Goal: Find contact information: Find contact information

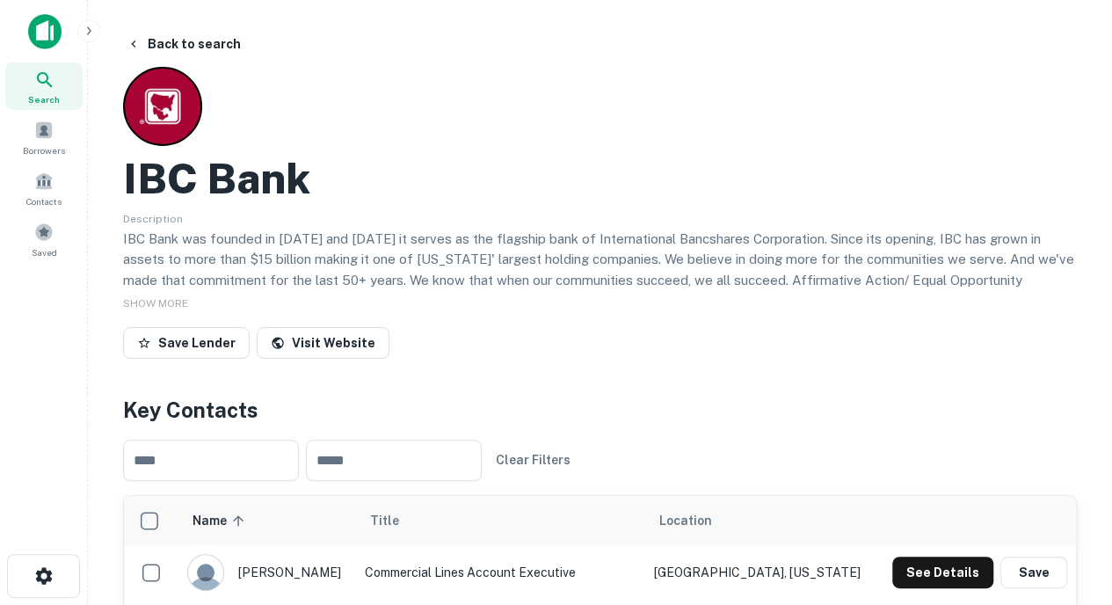
click at [54, 105] on span "Search" at bounding box center [44, 99] width 32 height 14
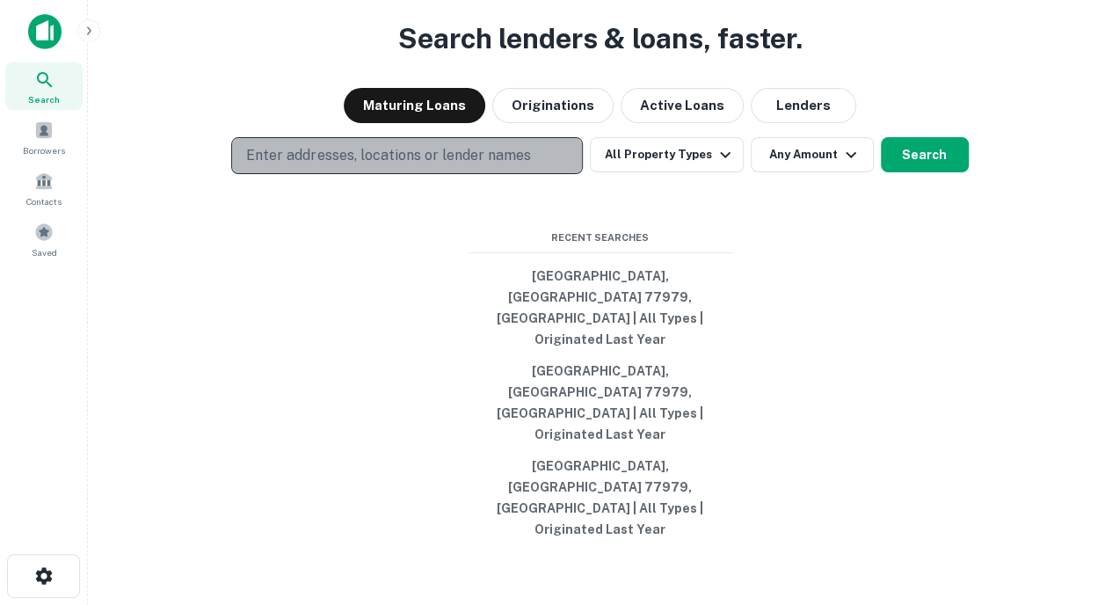
click at [419, 166] on p "Enter addresses, locations or lender names" at bounding box center [388, 155] width 284 height 21
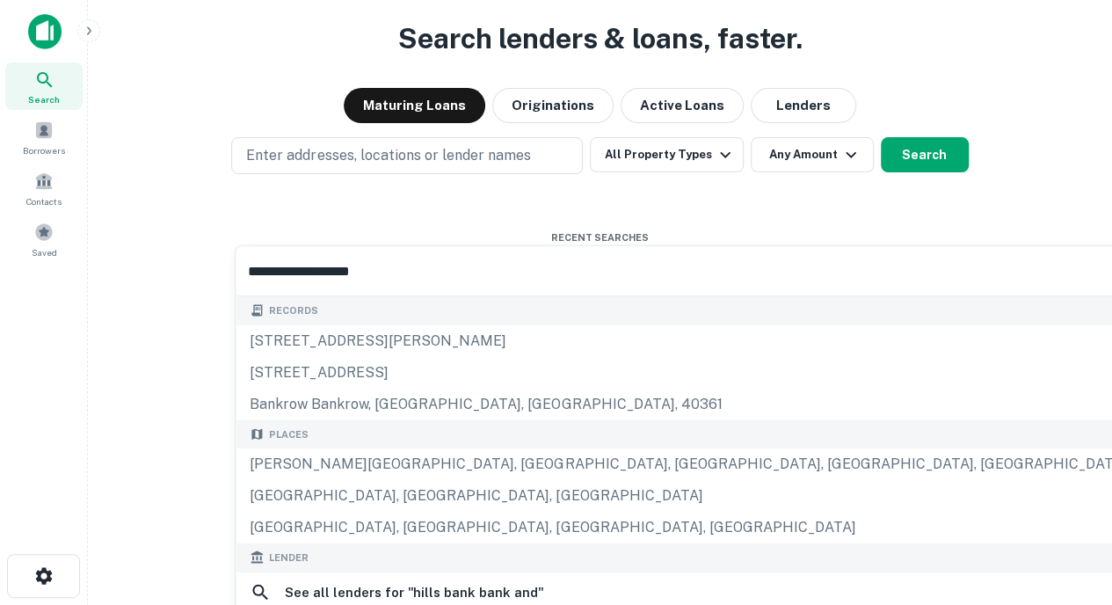
scroll to position [130, 0]
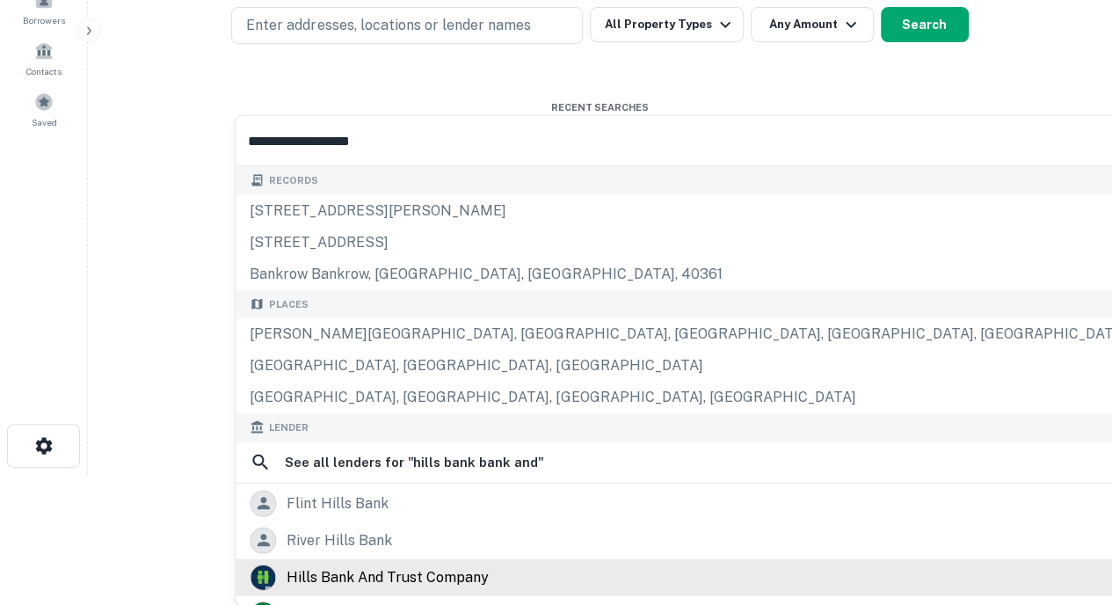
type input "**********"
click at [383, 581] on div "hills bank and trust company" at bounding box center [388, 577] width 202 height 26
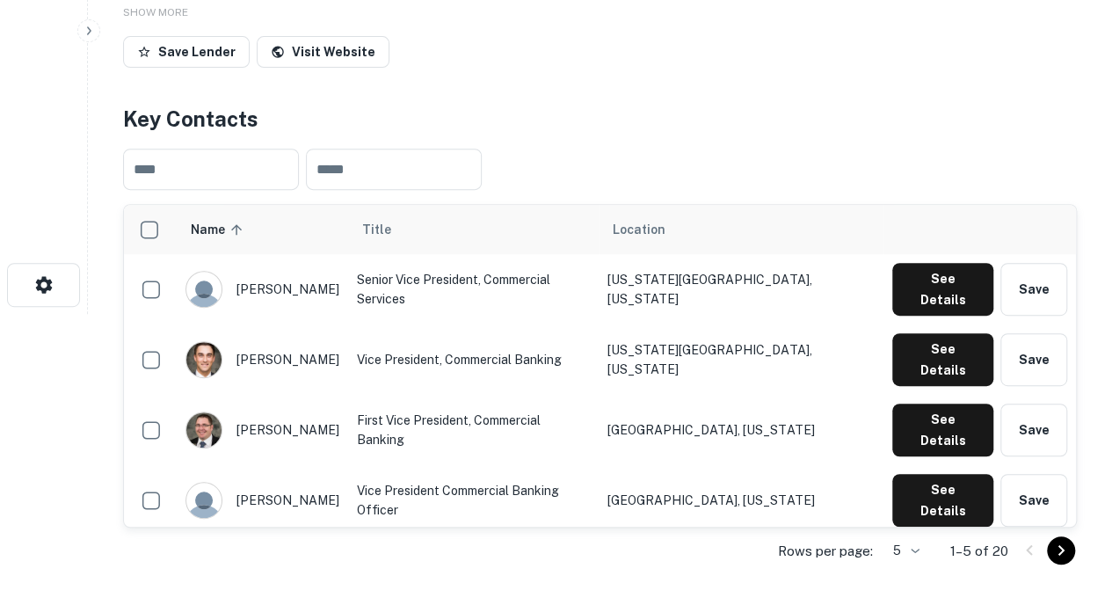
scroll to position [294, 0]
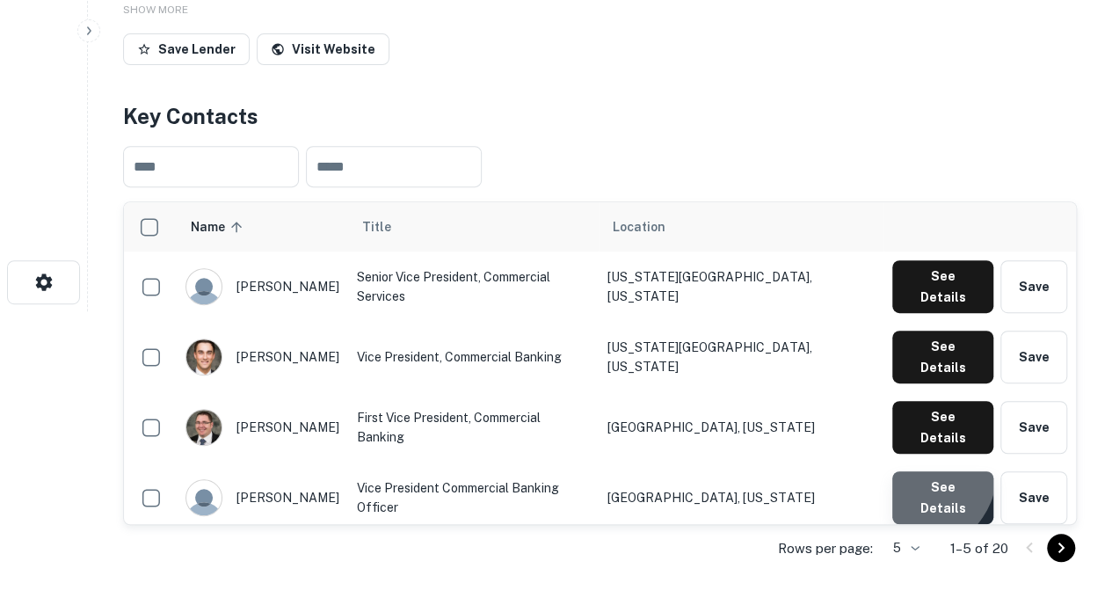
click at [916, 471] on button "See Details" at bounding box center [942, 497] width 101 height 53
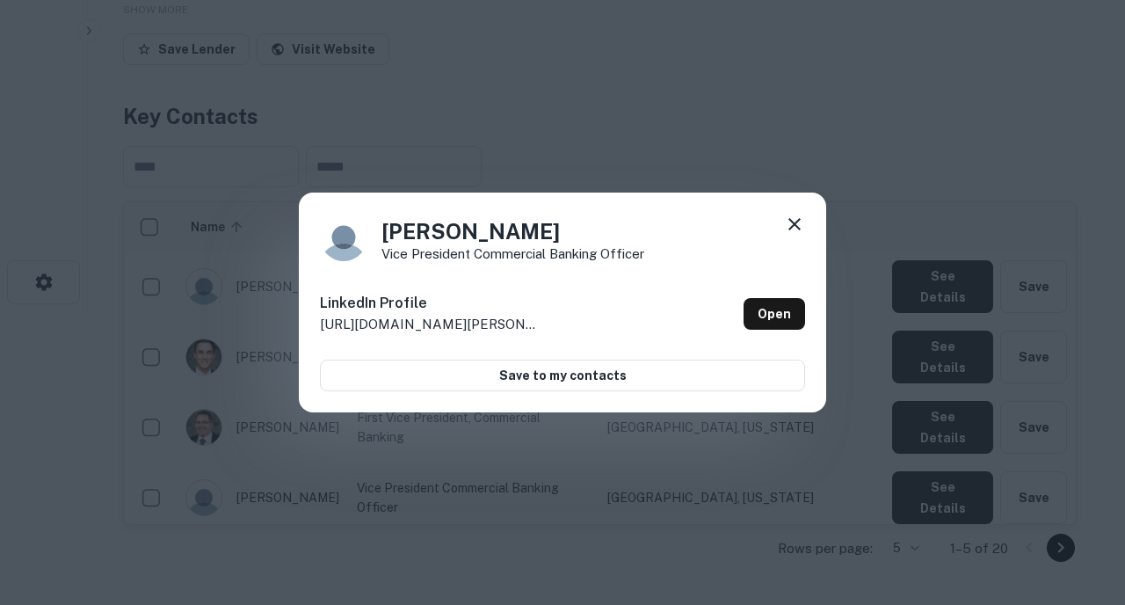
click at [794, 228] on icon at bounding box center [794, 224] width 21 height 21
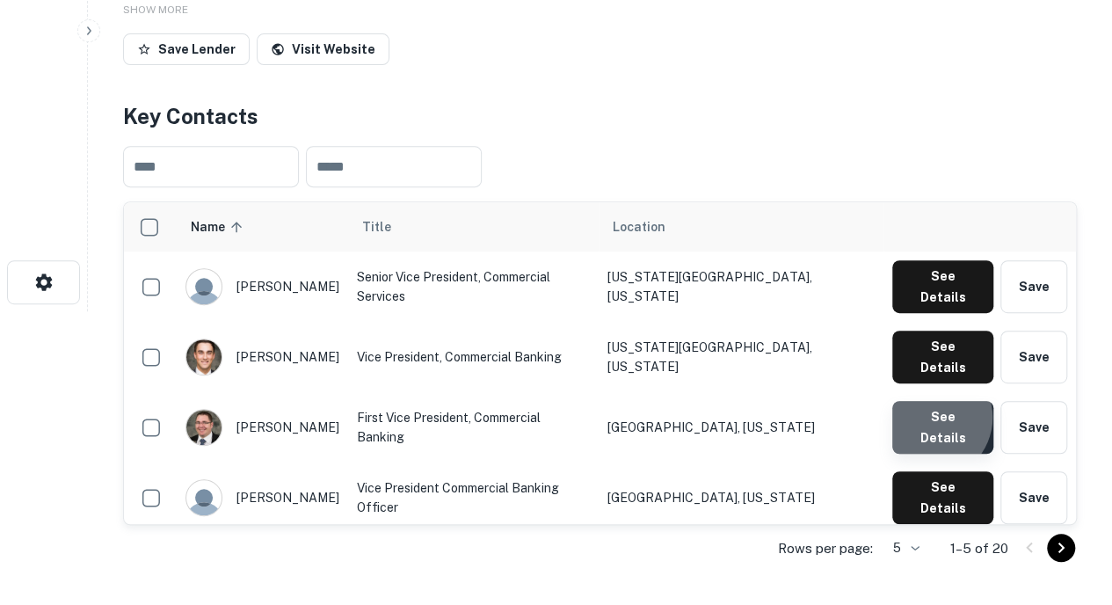
click at [933, 401] on button "See Details" at bounding box center [942, 427] width 101 height 53
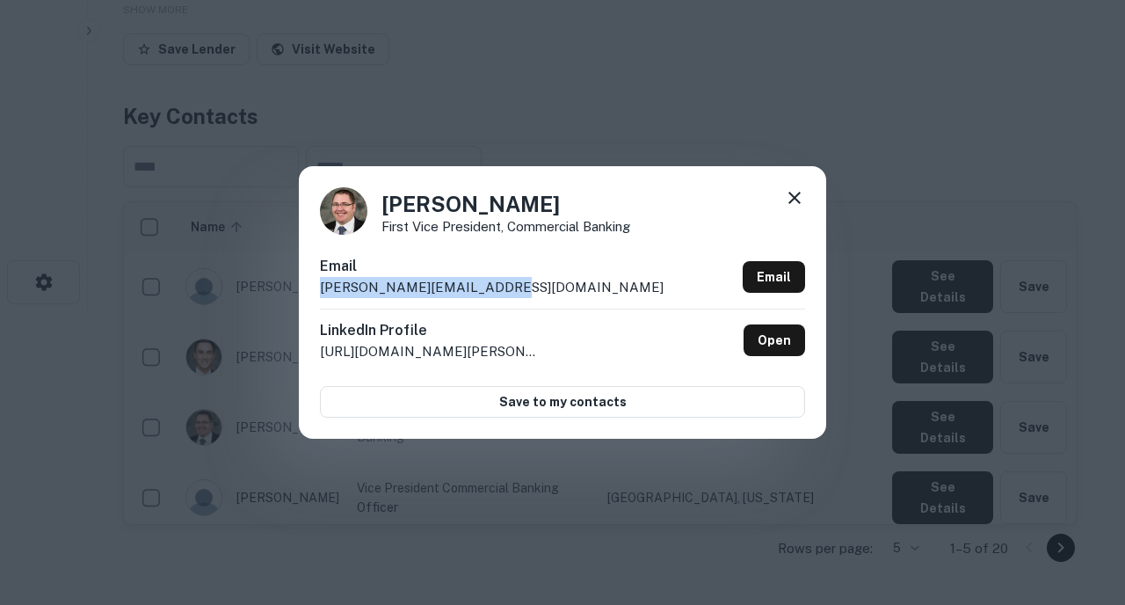
drag, startPoint x: 515, startPoint y: 284, endPoint x: 313, endPoint y: 289, distance: 202.2
click at [313, 289] on div "Bryan Overy First Vice President, Commercial Banking Email bryan_overy@hillsban…" at bounding box center [562, 302] width 527 height 273
copy p "bryan_overy@hillsbank.com"
click at [798, 188] on icon at bounding box center [794, 197] width 21 height 21
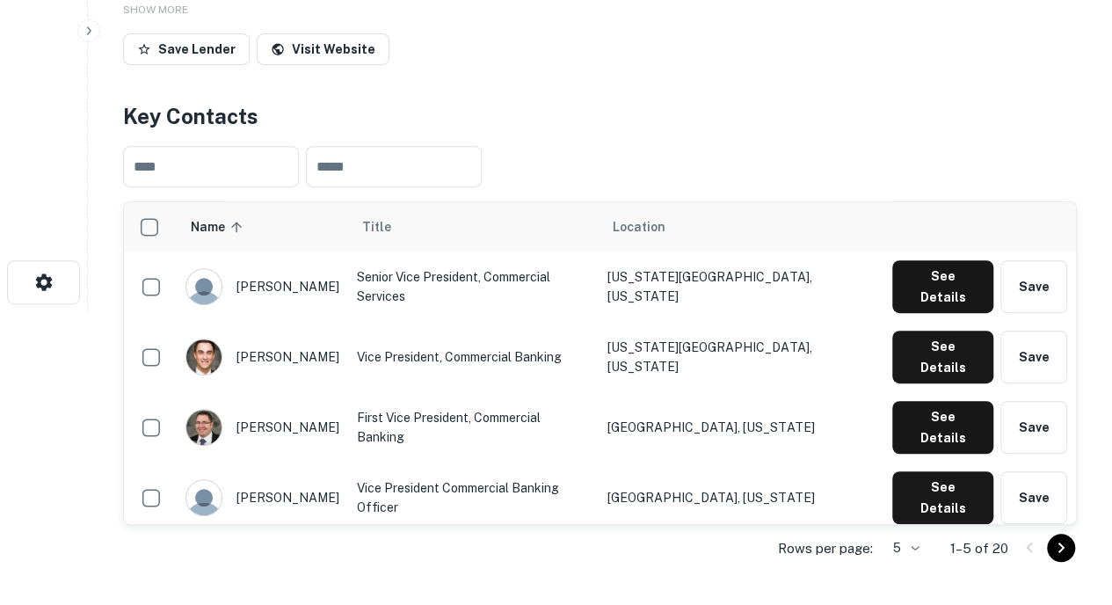
scroll to position [0, 0]
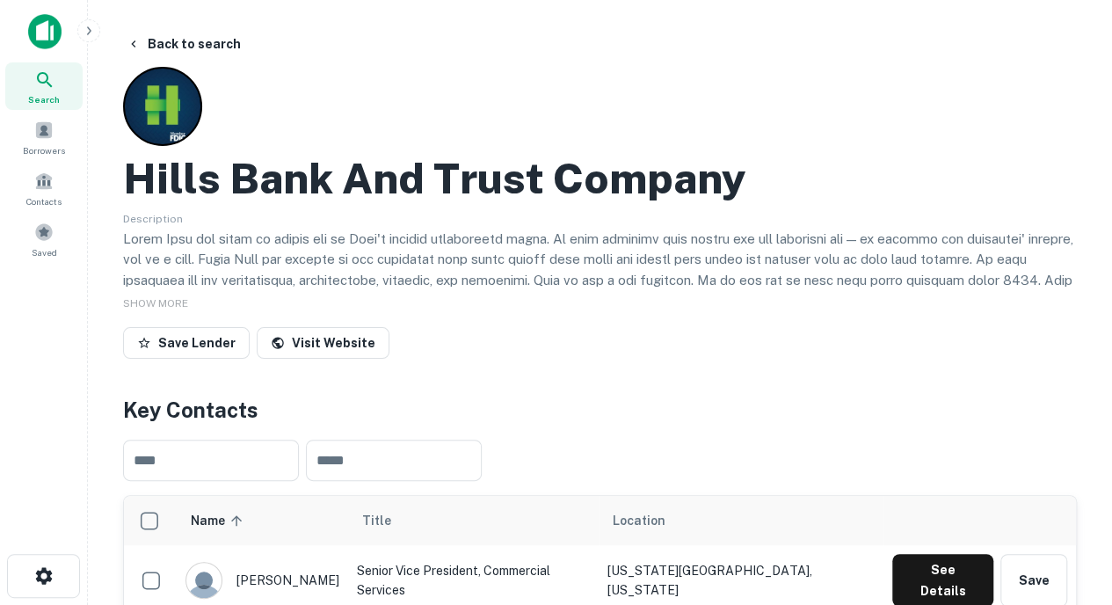
click at [69, 85] on div "Search" at bounding box center [43, 85] width 77 height 47
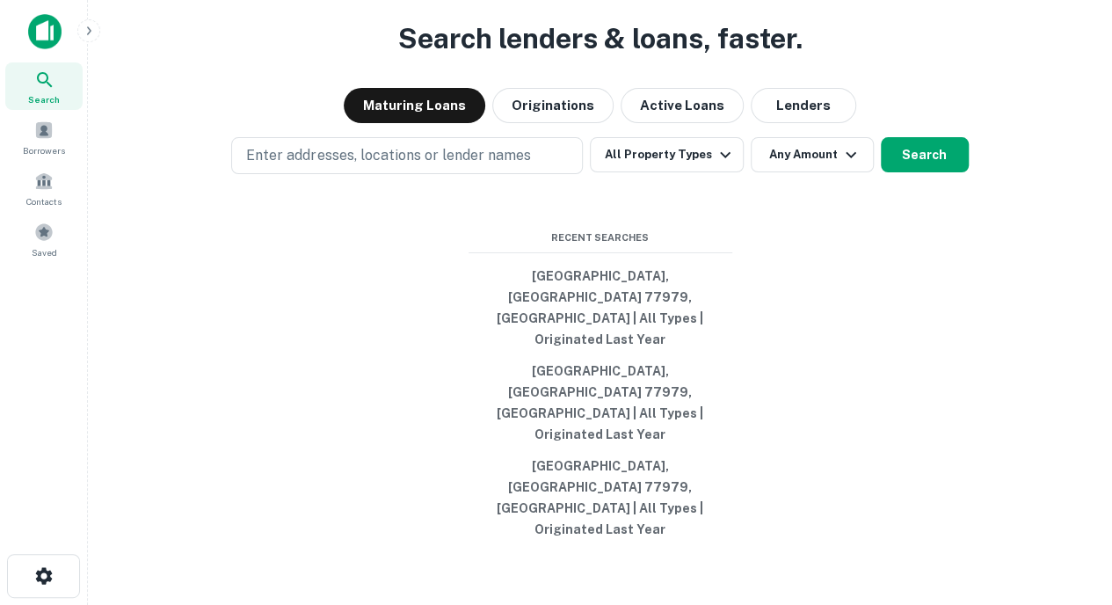
click at [345, 166] on p "Enter addresses, locations or lender names" at bounding box center [388, 155] width 284 height 21
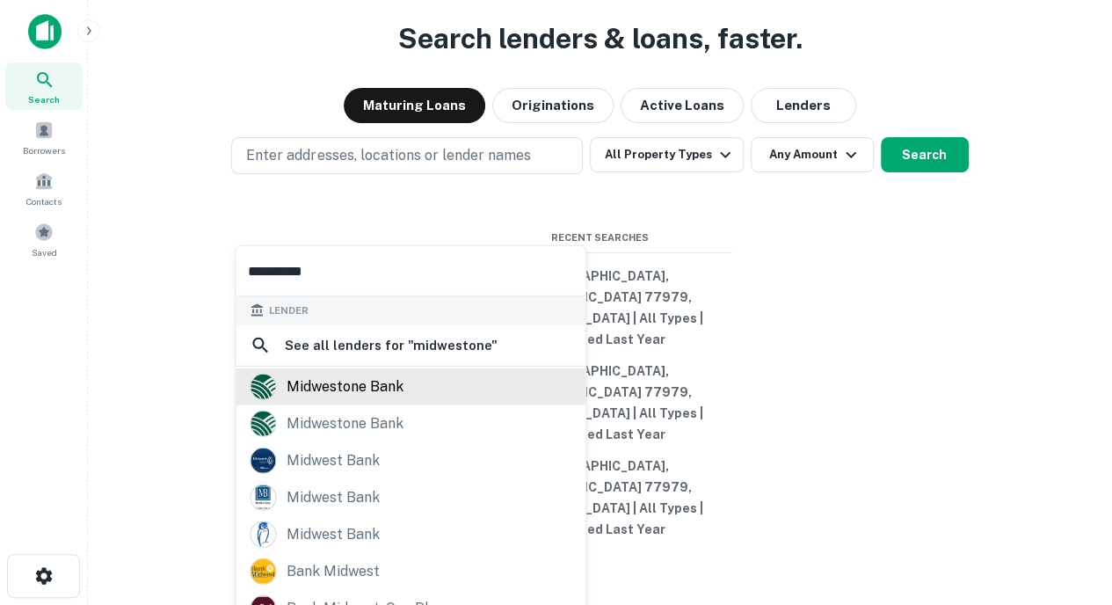
type input "**********"
click at [322, 375] on div "midwestone bank" at bounding box center [345, 387] width 117 height 26
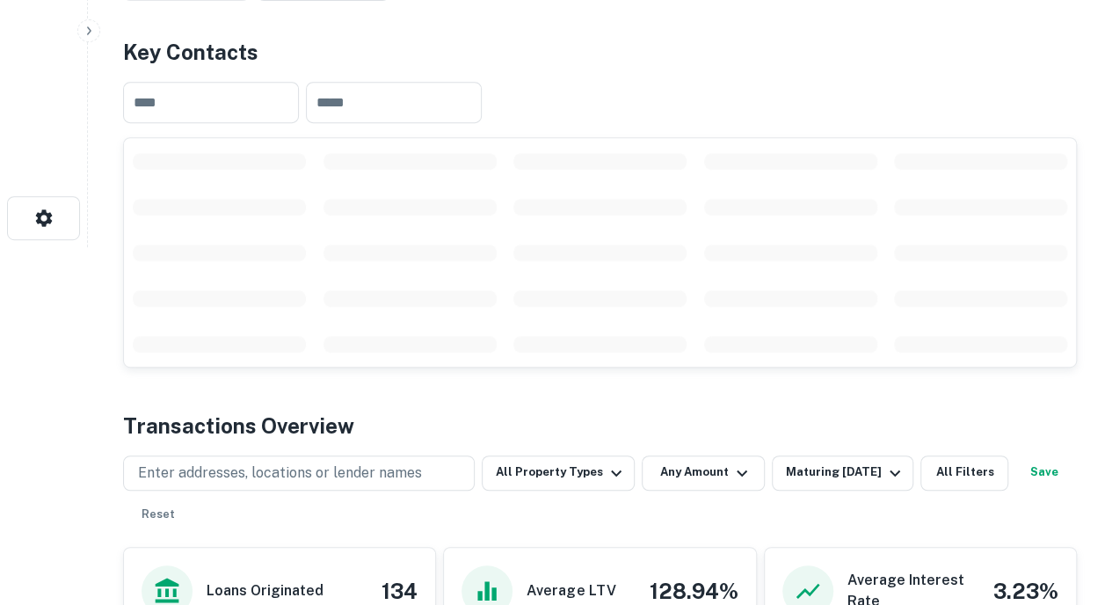
scroll to position [359, 0]
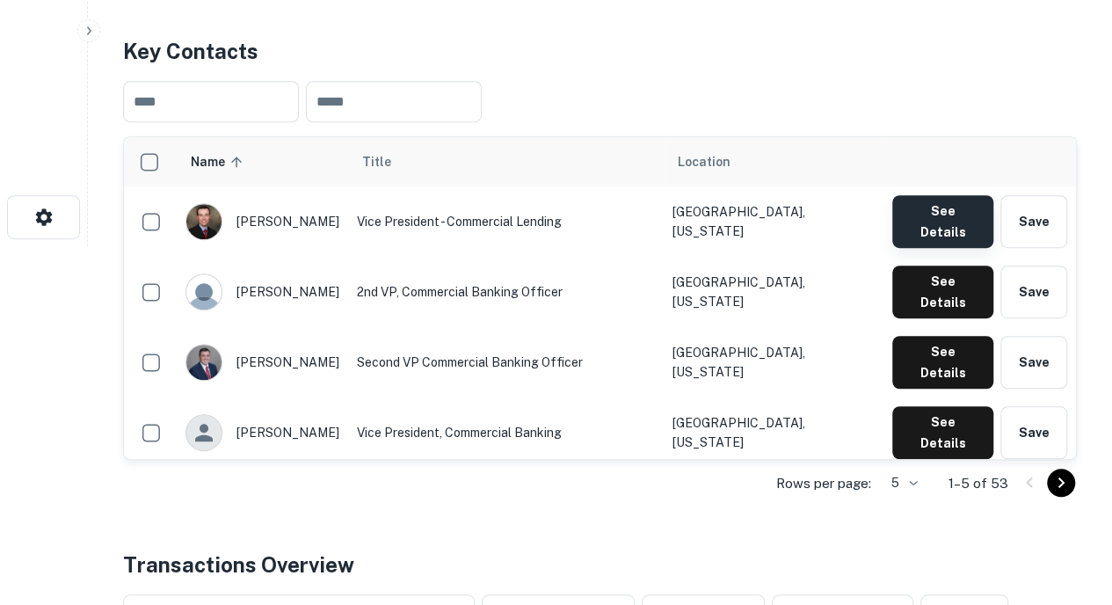
click at [928, 208] on button "See Details" at bounding box center [942, 221] width 101 height 53
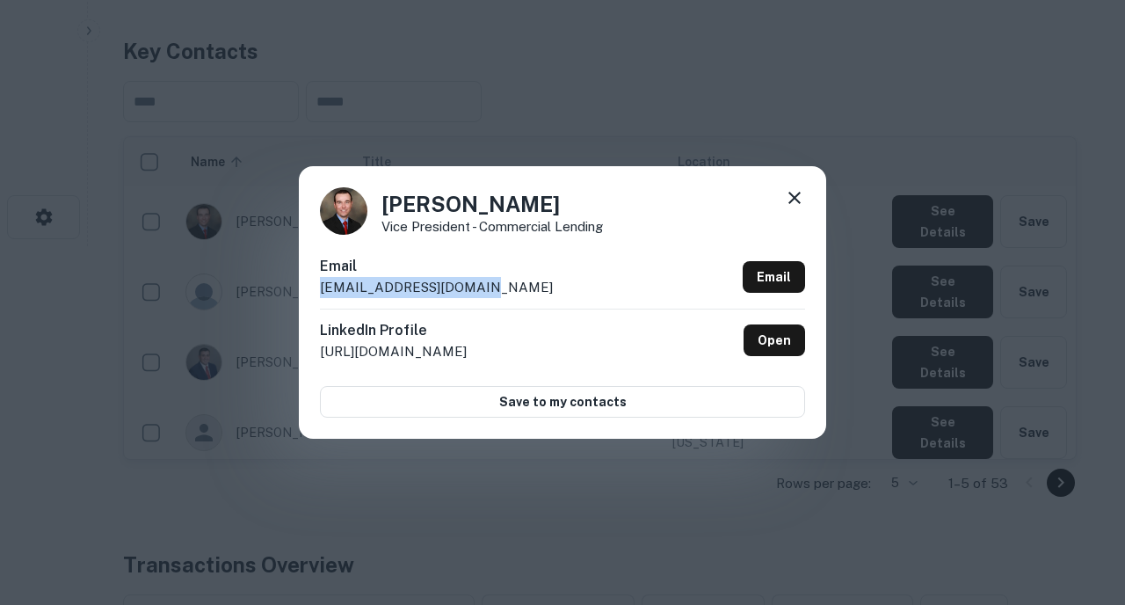
drag, startPoint x: 502, startPoint y: 283, endPoint x: 311, endPoint y: 296, distance: 191.2
click at [311, 296] on div "[PERSON_NAME] Vice President - Commercial Lending Email [EMAIL_ADDRESS][DOMAIN_…" at bounding box center [562, 302] width 527 height 273
copy p "[EMAIL_ADDRESS][DOMAIN_NAME]"
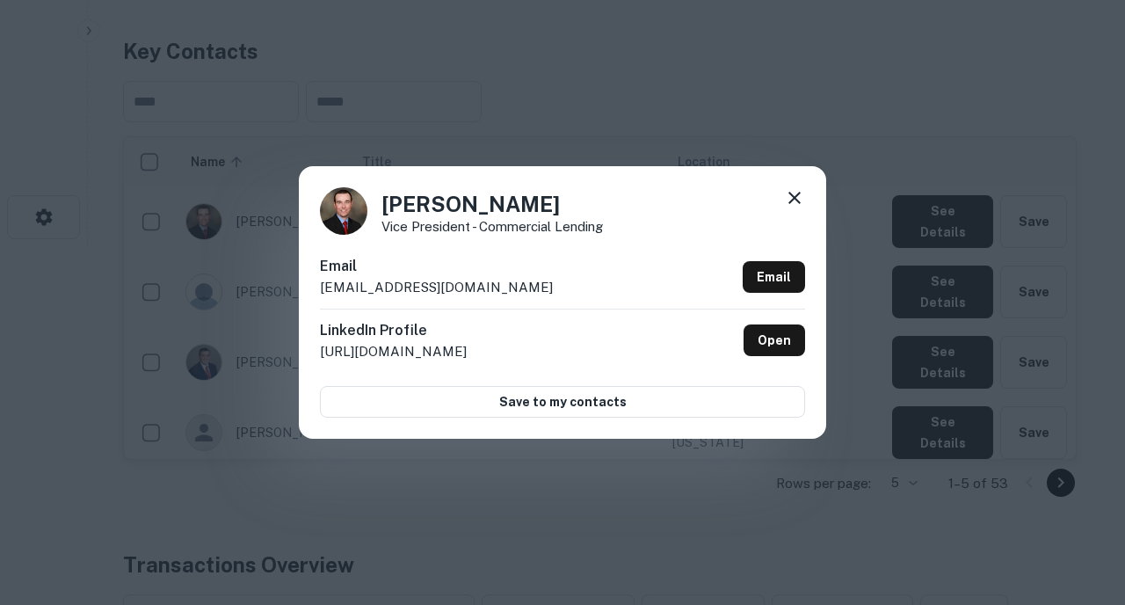
click at [805, 200] on div "[PERSON_NAME] Vice President - Commercial Lending Email [EMAIL_ADDRESS][DOMAIN_…" at bounding box center [562, 302] width 527 height 273
click at [801, 200] on icon at bounding box center [794, 197] width 21 height 21
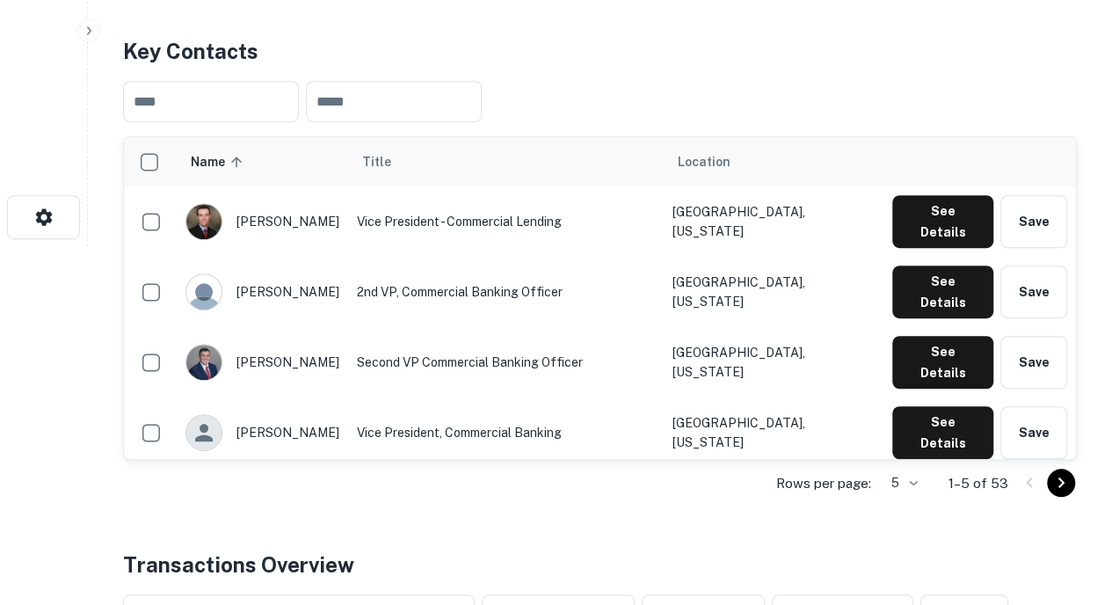
scroll to position [0, 0]
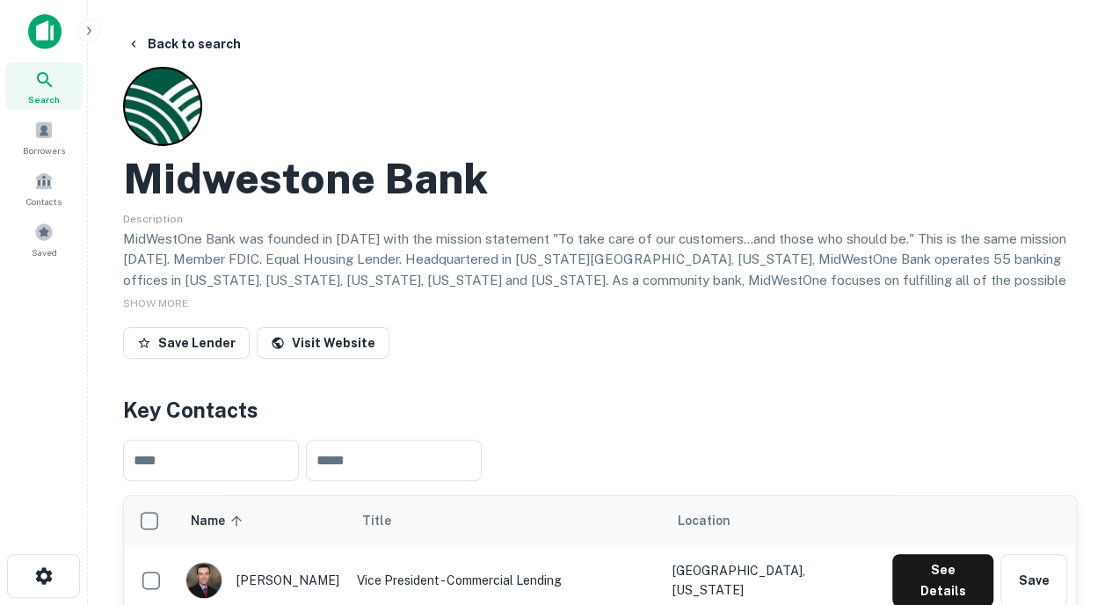
click at [42, 76] on icon at bounding box center [44, 79] width 21 height 21
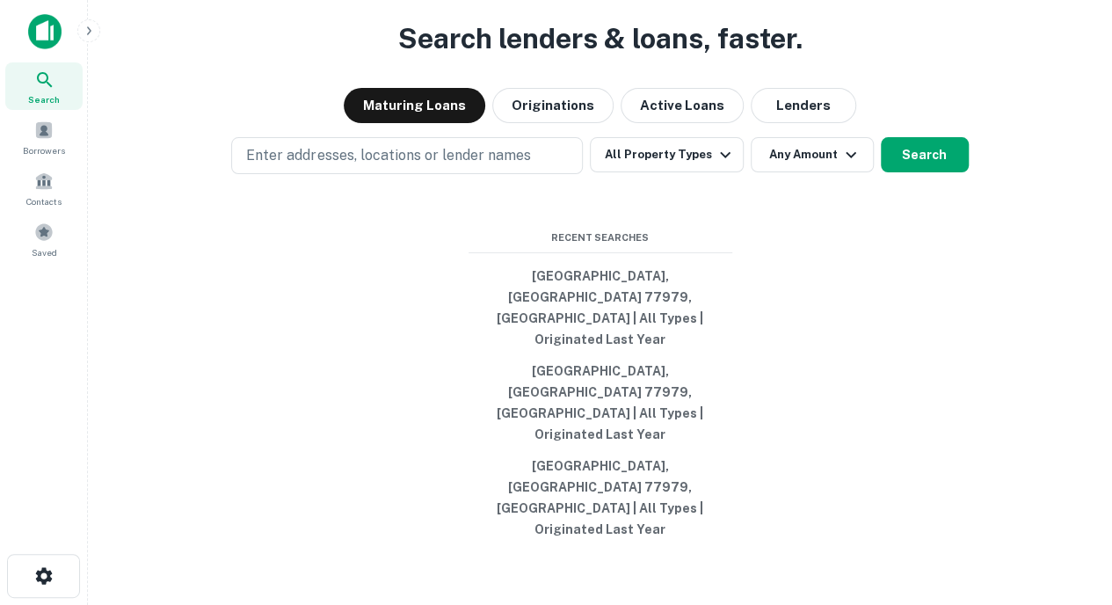
click at [352, 166] on p "Enter addresses, locations or lender names" at bounding box center [388, 155] width 284 height 21
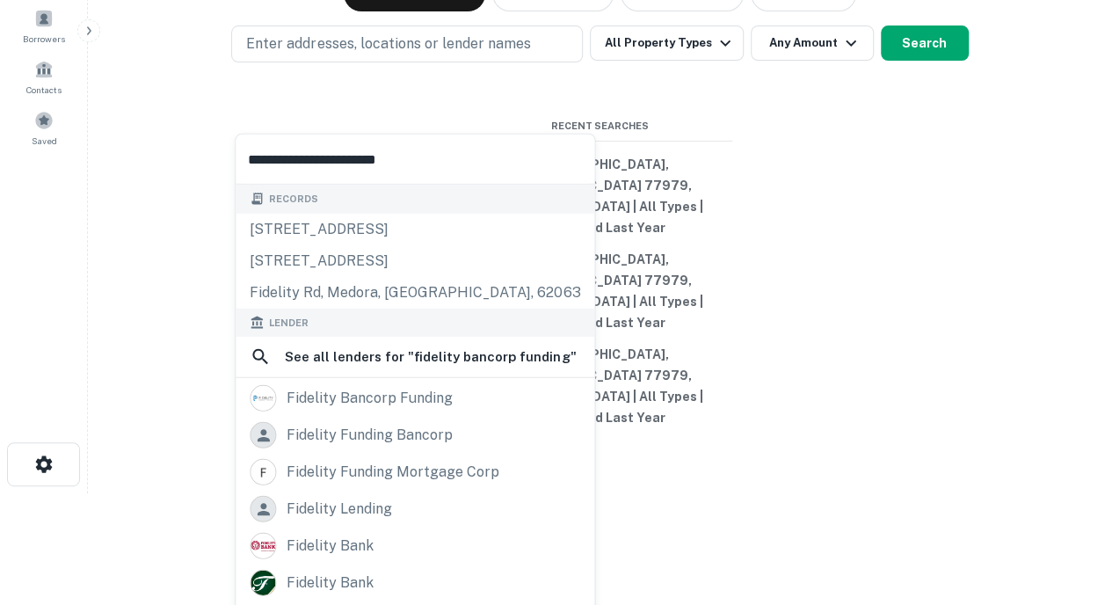
scroll to position [130, 0]
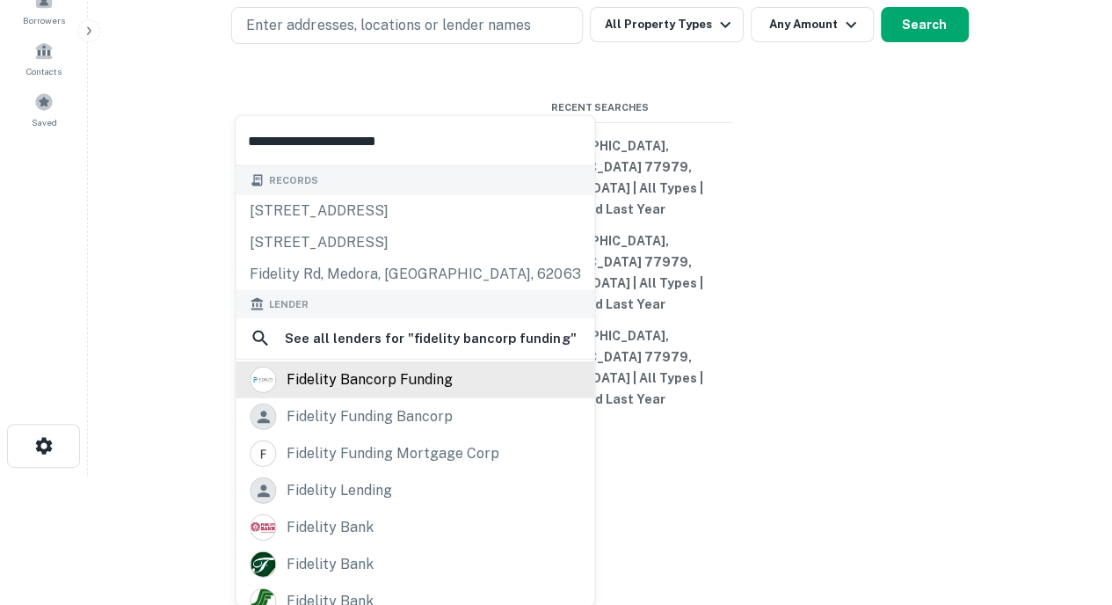
type input "**********"
click at [309, 377] on div "fidelity bancorp funding" at bounding box center [370, 380] width 166 height 26
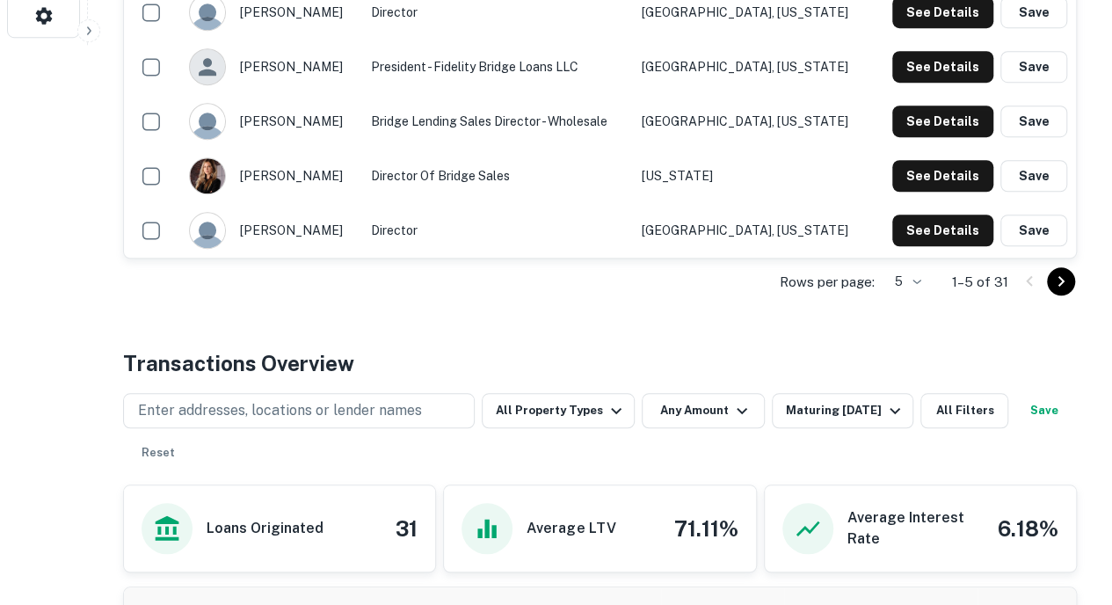
scroll to position [561, 0]
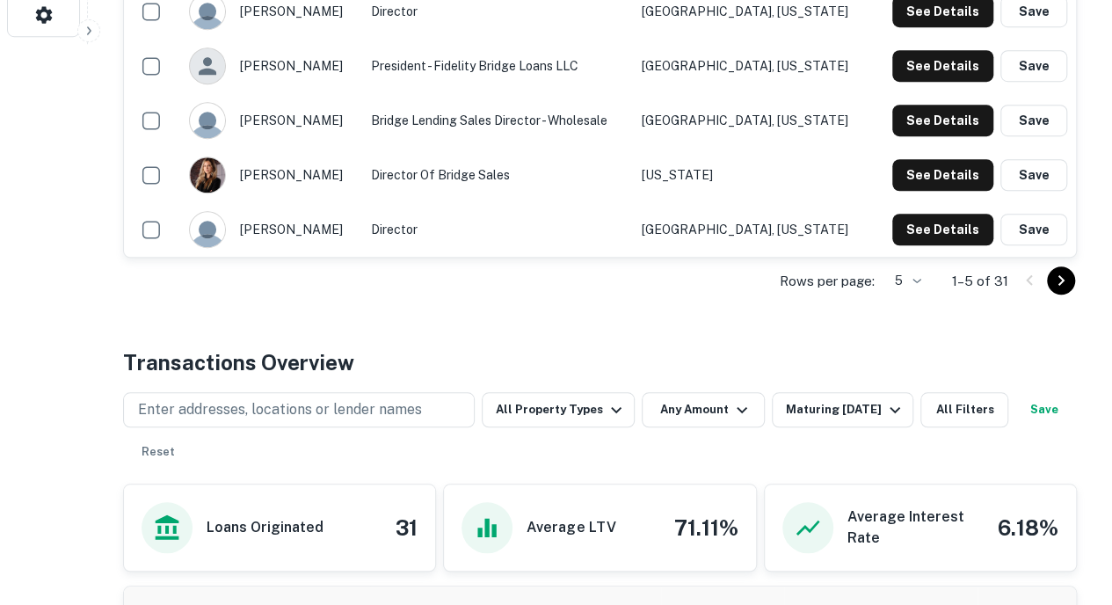
click at [1058, 279] on icon "Go to next page" at bounding box center [1060, 280] width 21 height 21
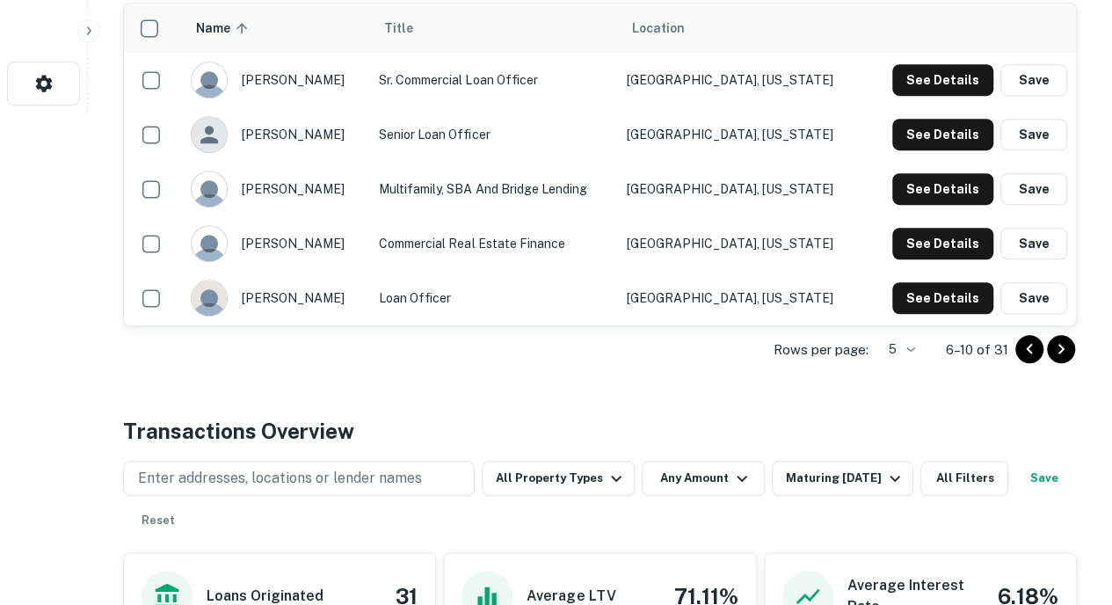
scroll to position [494, 0]
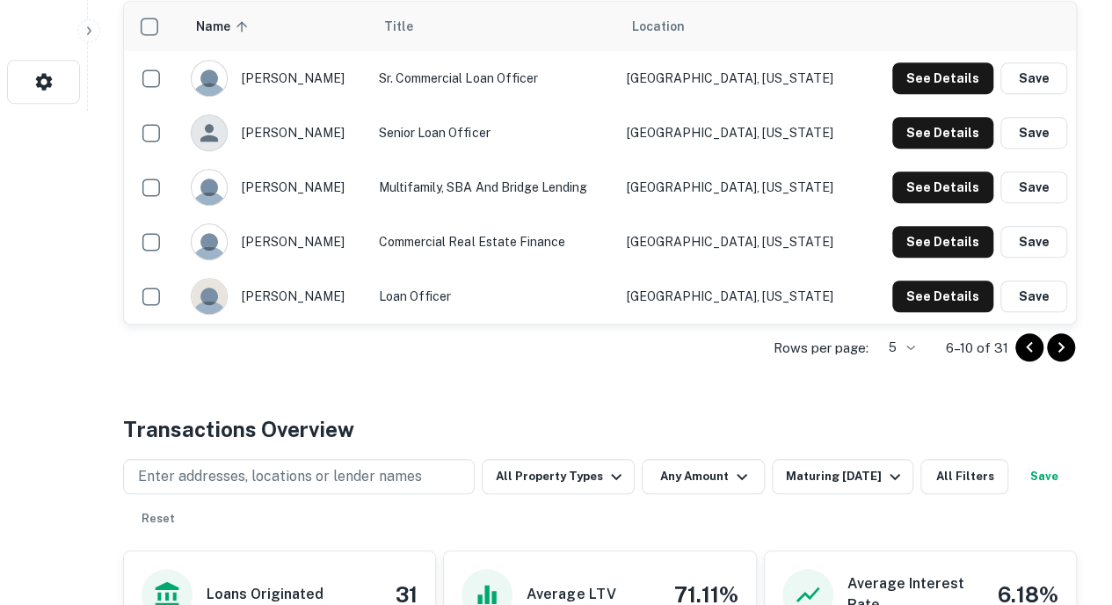
click at [1069, 351] on icon "Go to next page" at bounding box center [1060, 347] width 21 height 21
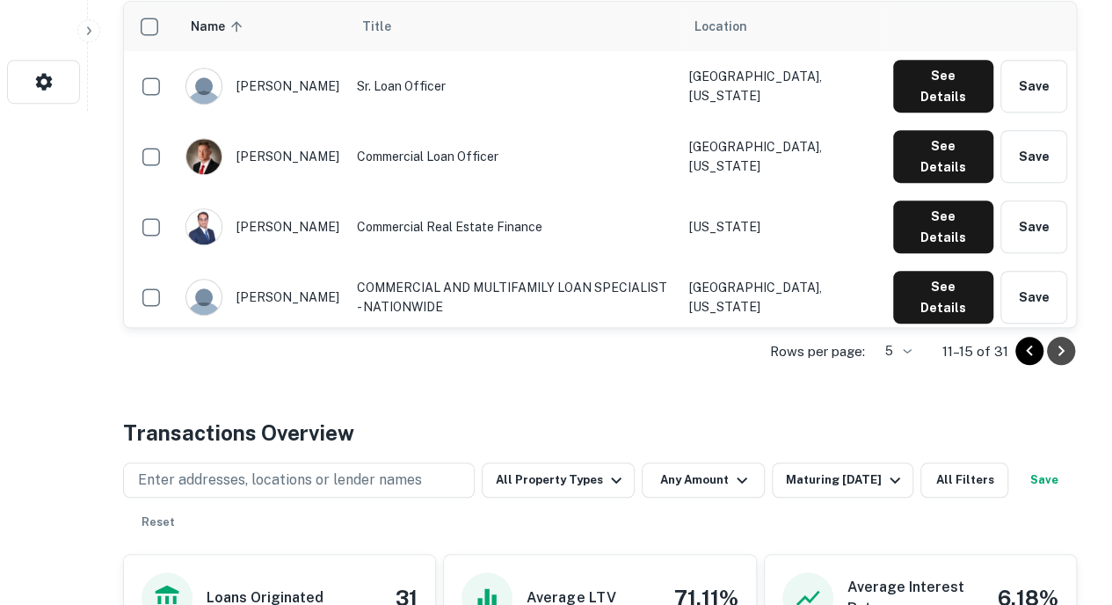
click at [1055, 345] on icon "Go to next page" at bounding box center [1060, 350] width 21 height 21
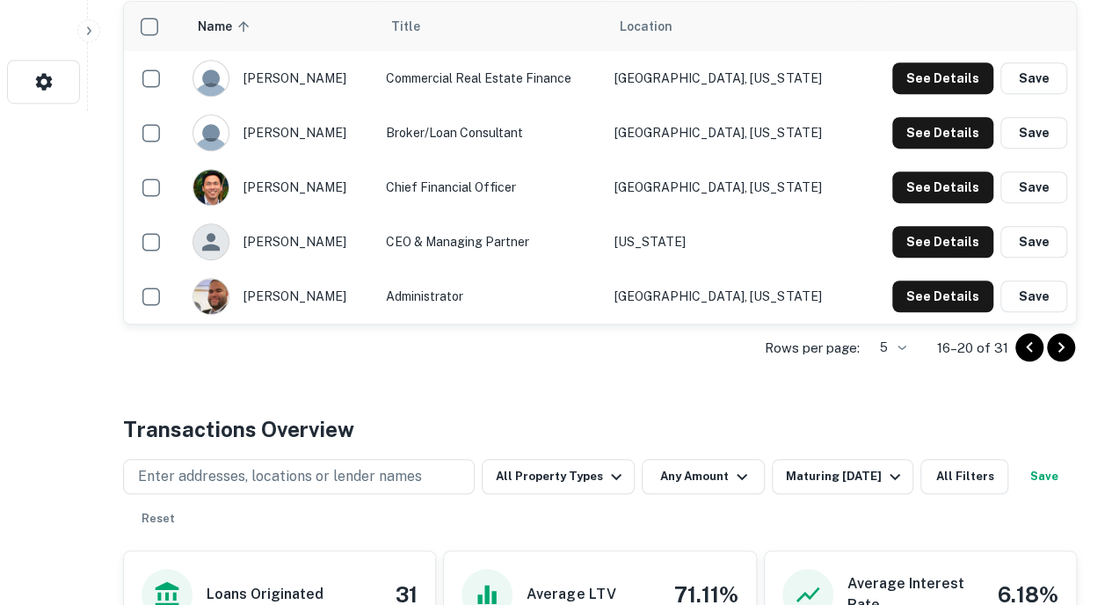
click at [1057, 345] on icon "Go to next page" at bounding box center [1060, 347] width 21 height 21
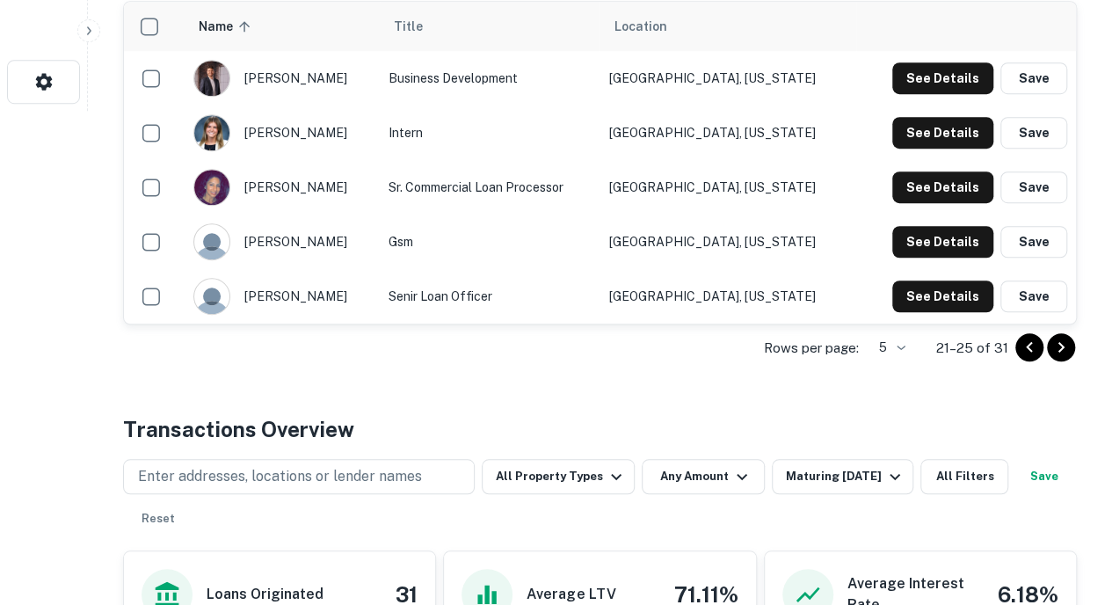
scroll to position [0, 0]
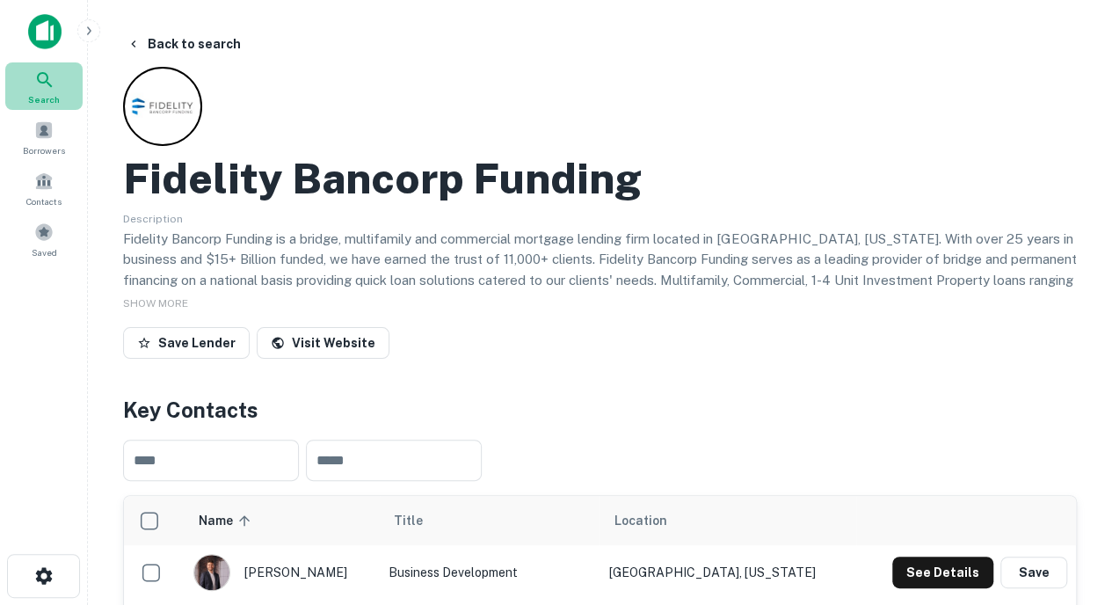
click at [53, 98] on span "Search" at bounding box center [44, 99] width 32 height 14
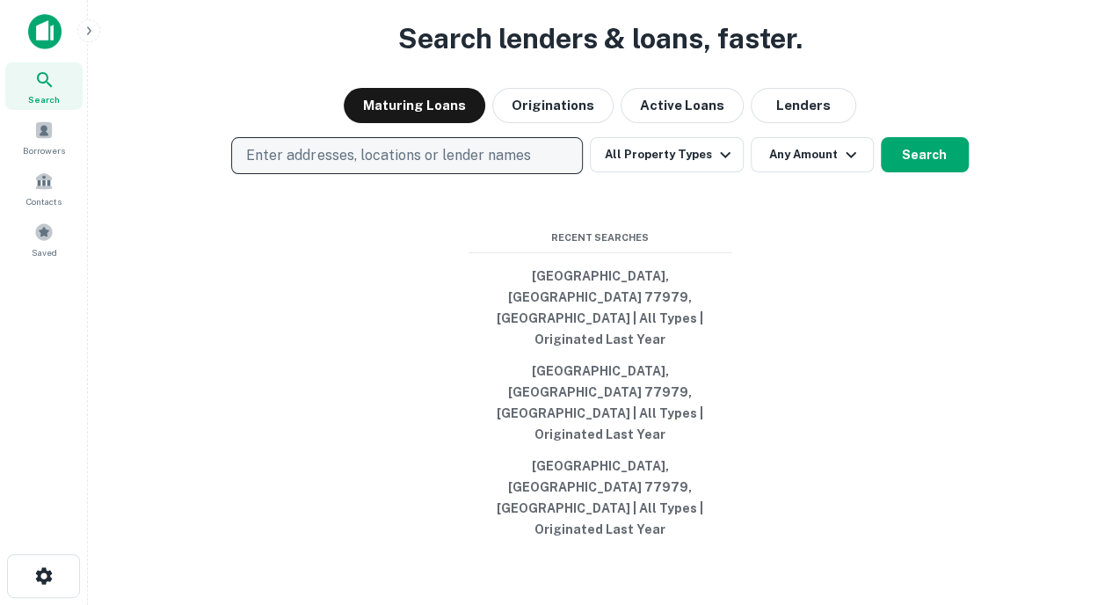
click at [339, 166] on p "Enter addresses, locations or lender names" at bounding box center [388, 155] width 284 height 21
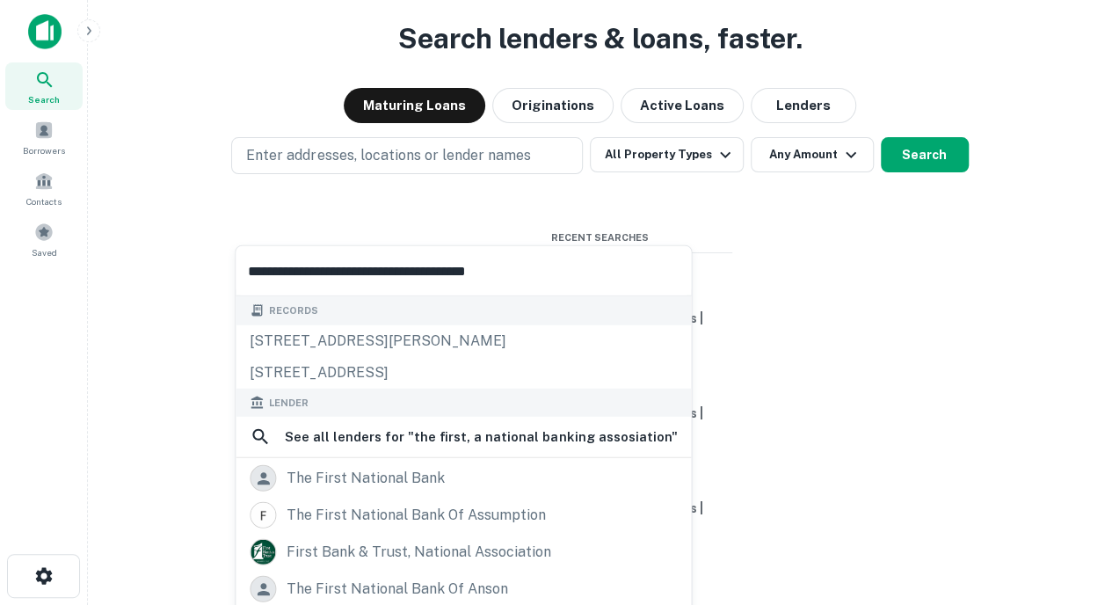
type input "**********"
